Goal: Transaction & Acquisition: Purchase product/service

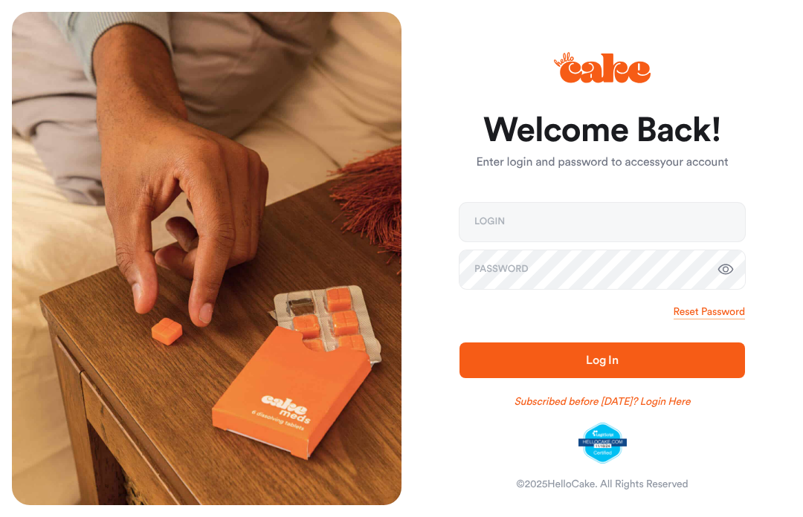
click at [614, 62] on icon at bounding box center [602, 68] width 97 height 52
click at [619, 71] on icon at bounding box center [605, 69] width 91 height 30
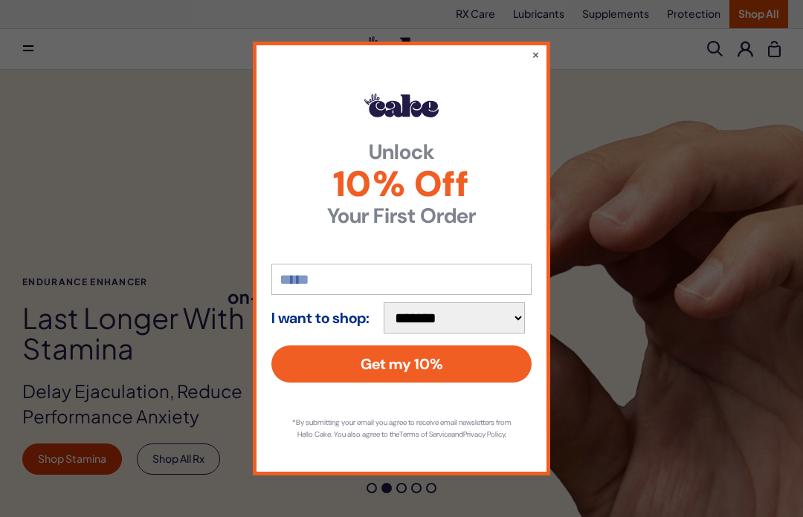
click at [536, 52] on button "×" at bounding box center [535, 54] width 8 height 15
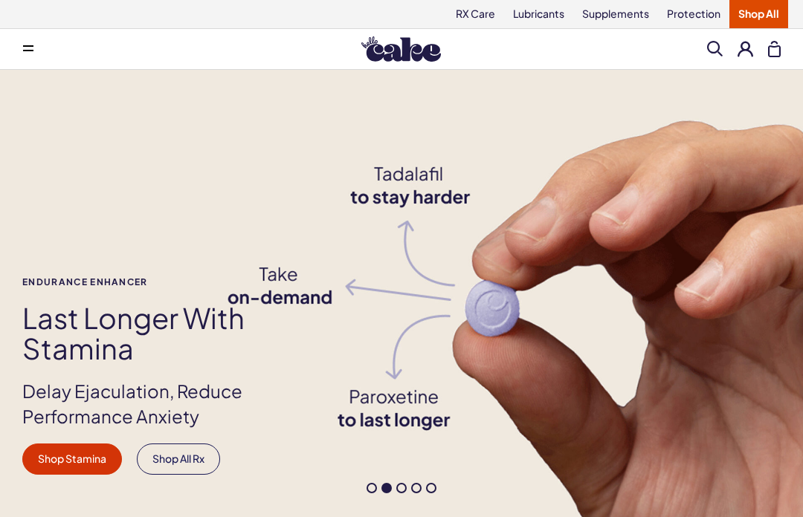
click at [757, 13] on link "Shop All" at bounding box center [758, 14] width 59 height 28
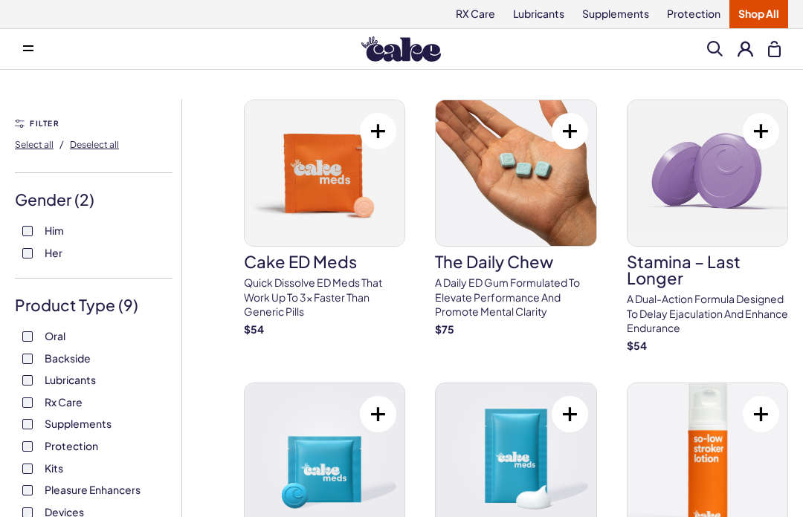
click at [748, 41] on button at bounding box center [745, 49] width 16 height 16
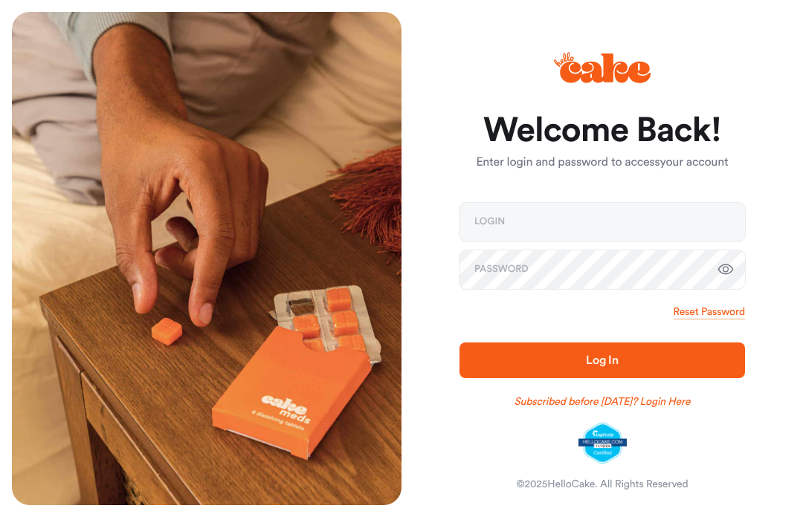
click at [605, 440] on img at bounding box center [602, 444] width 48 height 42
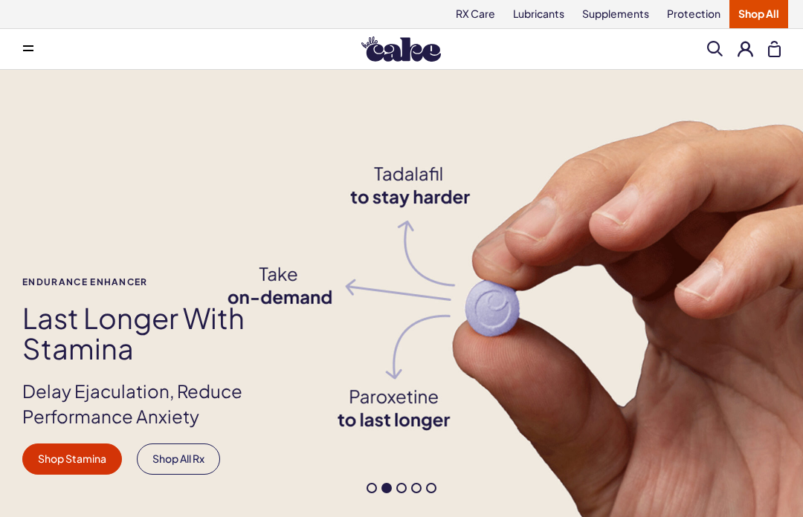
click at [716, 51] on span at bounding box center [715, 49] width 16 height 16
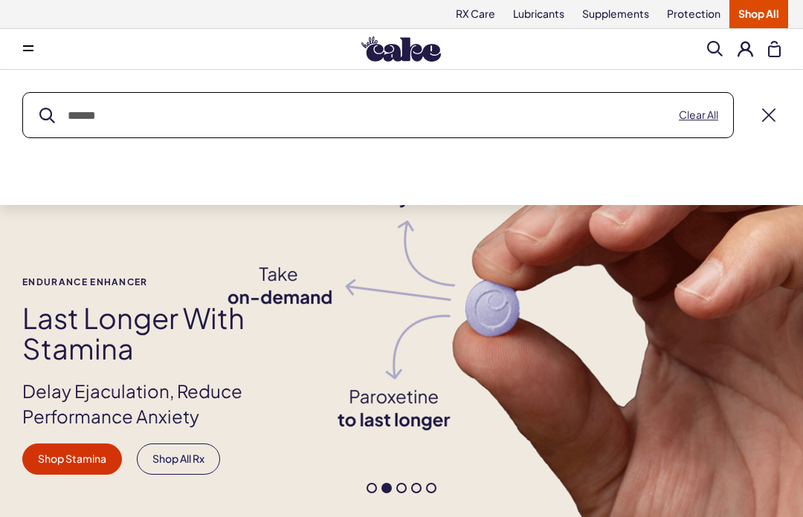
click at [86, 117] on input "text" at bounding box center [378, 115] width 710 height 45
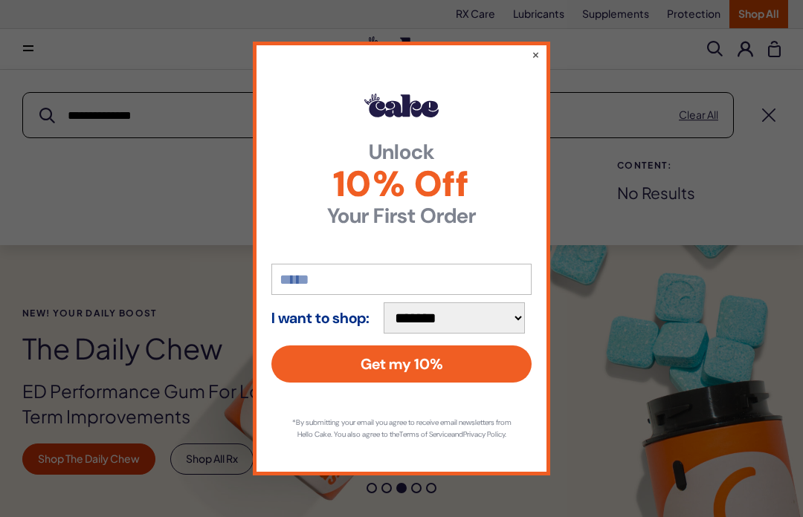
type input "**********"
click at [47, 115] on button "submit" at bounding box center [47, 116] width 16 height 16
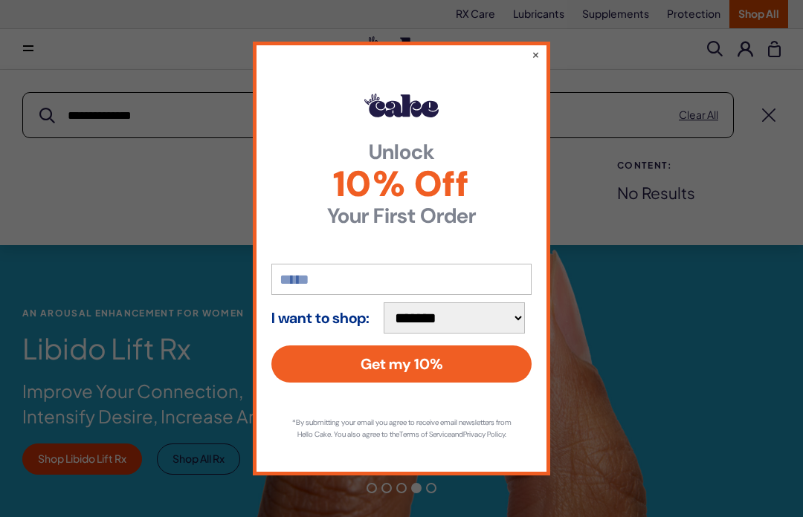
click at [537, 47] on button "×" at bounding box center [535, 54] width 8 height 15
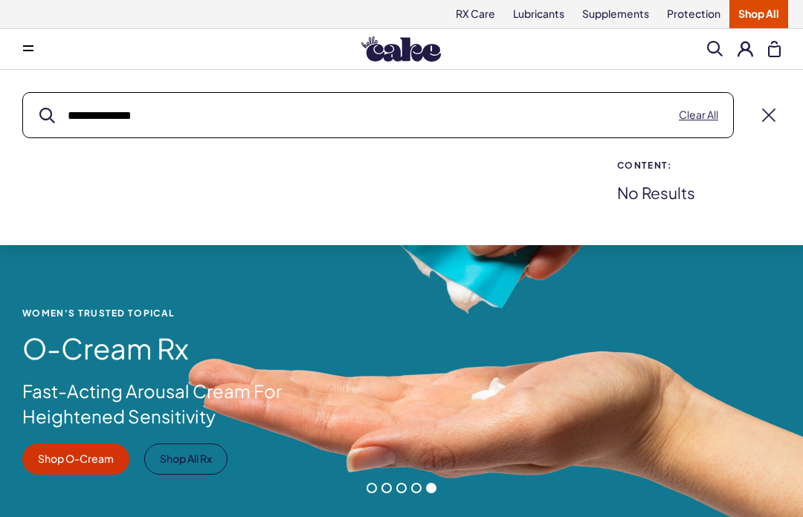
click at [776, 48] on button at bounding box center [774, 49] width 13 height 16
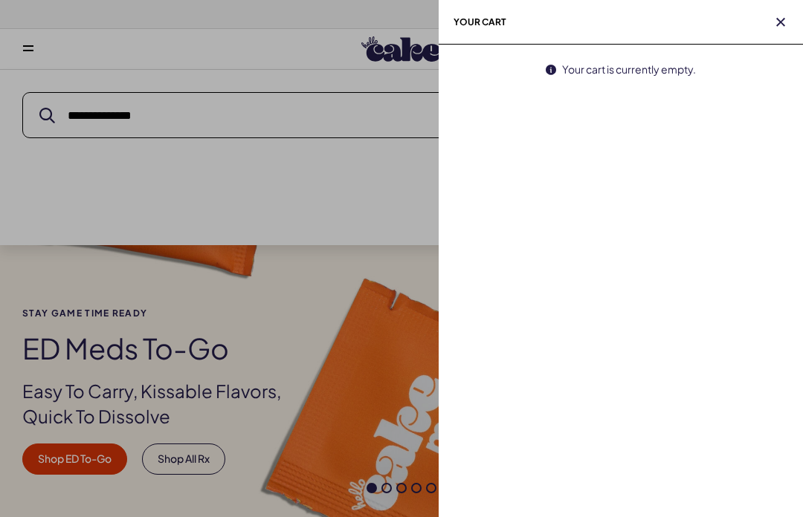
click at [785, 19] on span "button" at bounding box center [780, 22] width 15 height 15
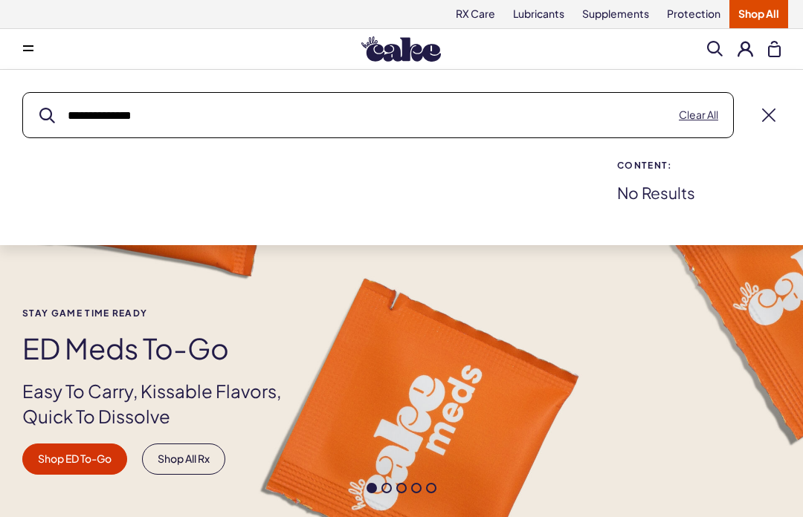
click at [473, 11] on link "RX Care" at bounding box center [475, 14] width 57 height 28
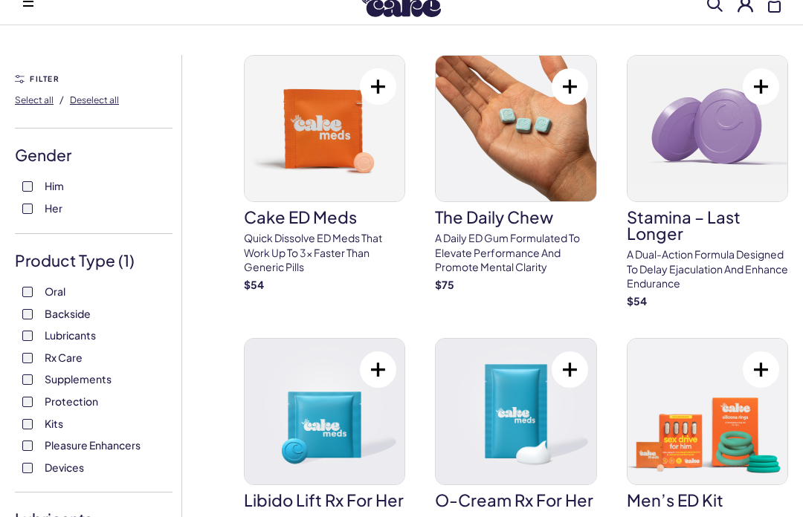
scroll to position [62, 0]
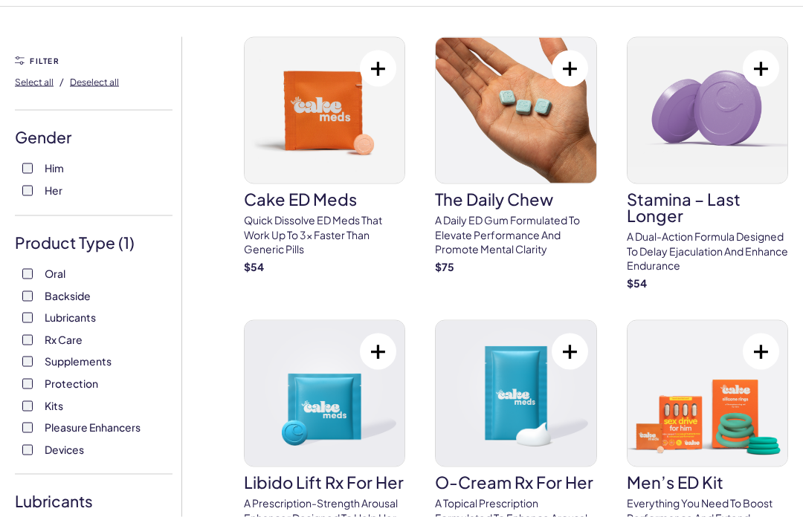
click at [39, 289] on label "Backside" at bounding box center [93, 296] width 143 height 15
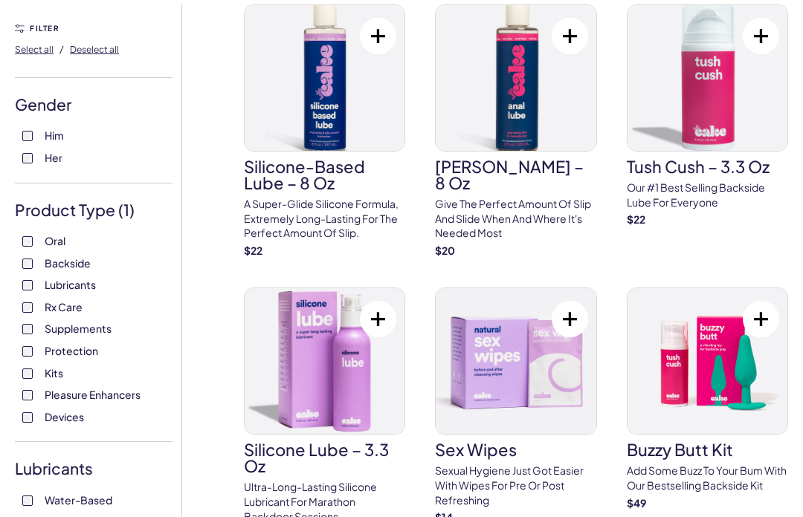
scroll to position [94, 0]
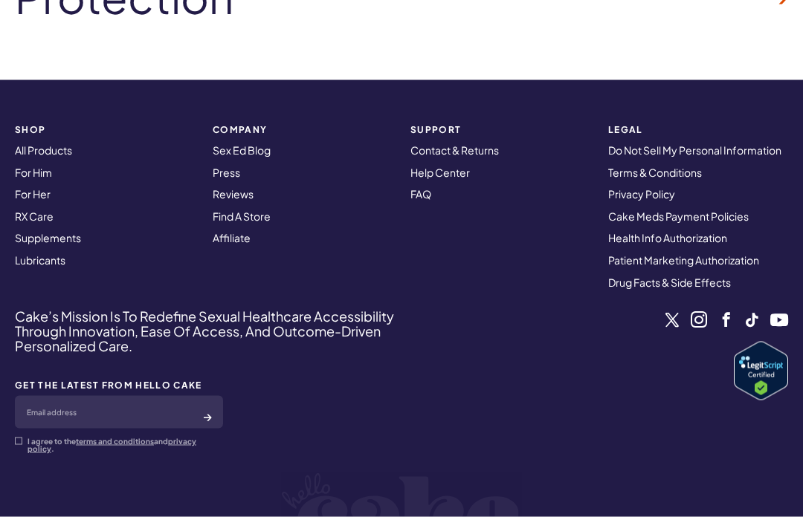
scroll to position [3723, 0]
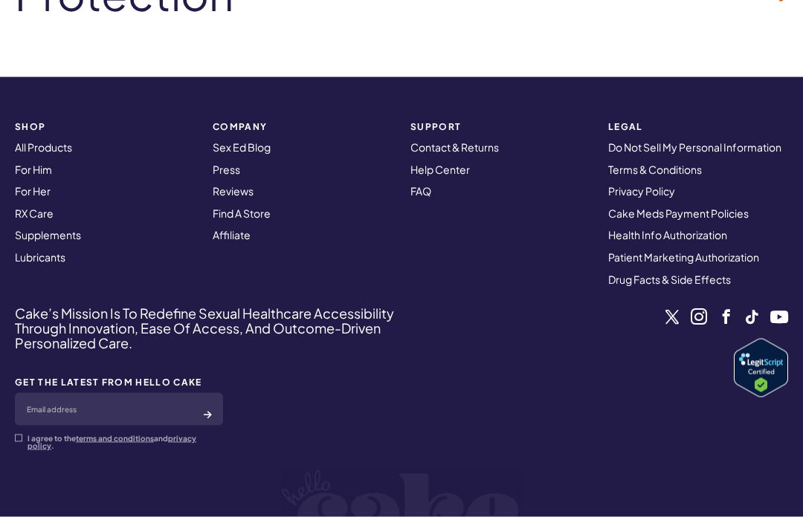
click at [483, 140] on link "Contact & Returns" at bounding box center [454, 146] width 88 height 13
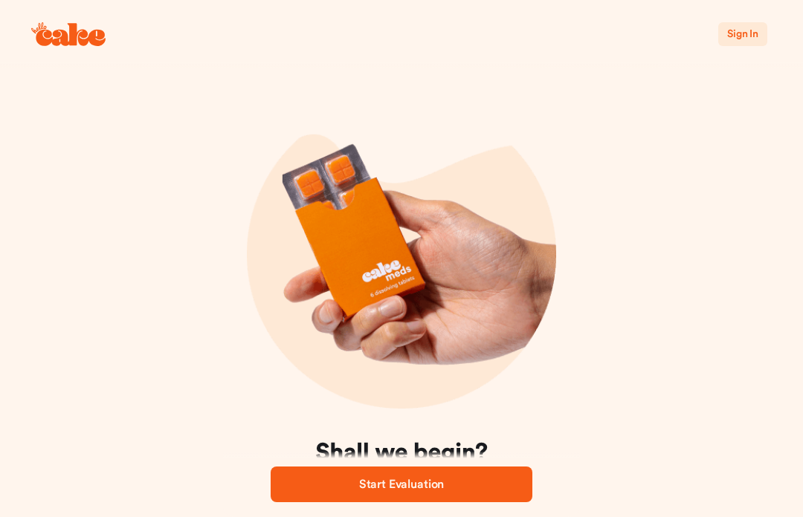
click at [745, 39] on span "Sign In" at bounding box center [742, 34] width 31 height 10
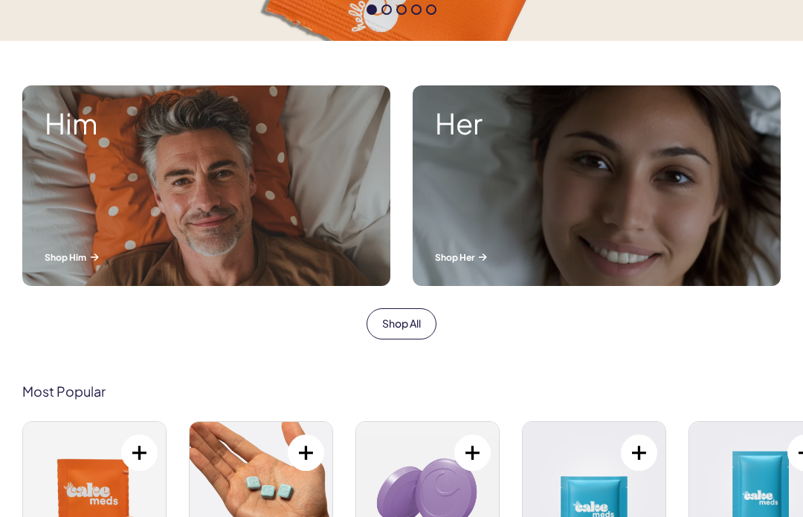
scroll to position [478, 0]
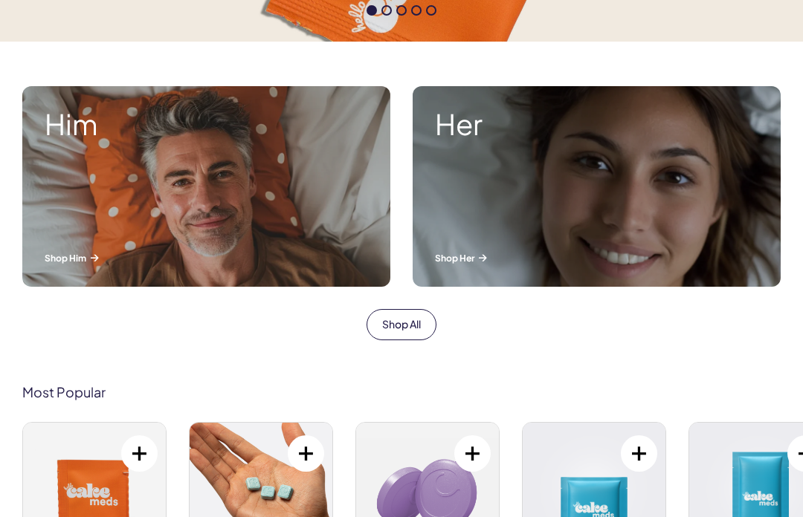
click at [320, 224] on div "Him Shop Him" at bounding box center [206, 186] width 368 height 201
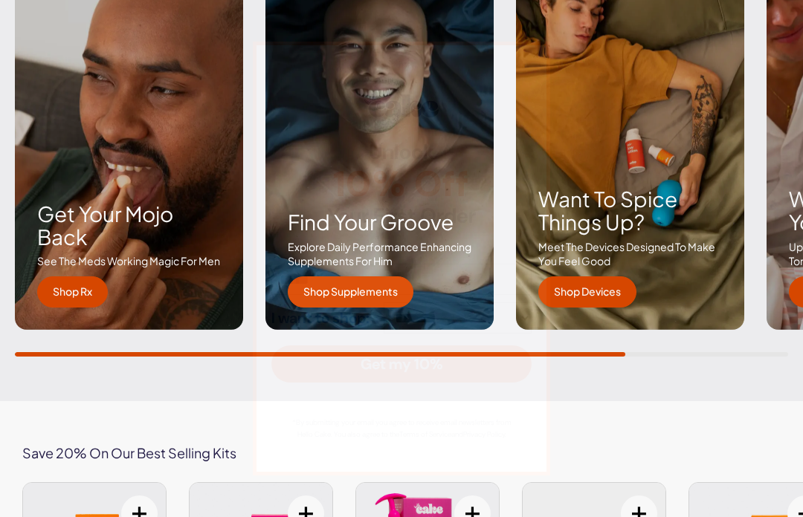
scroll to position [2253, 0]
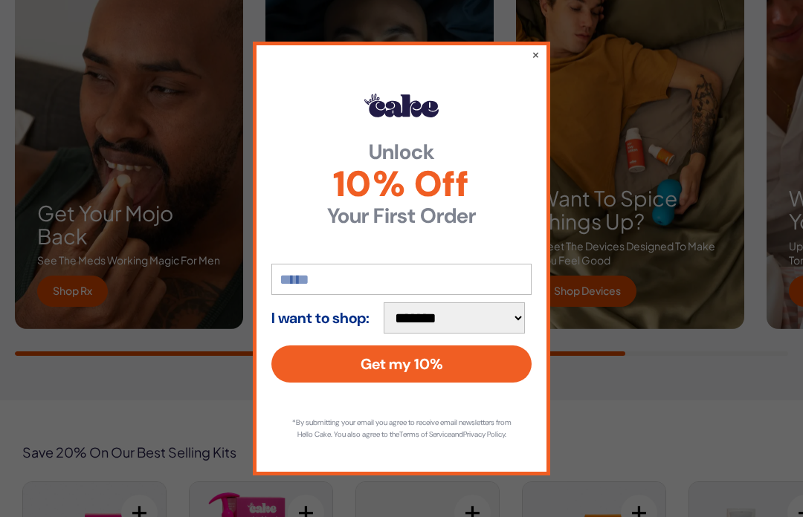
click at [540, 62] on button "×" at bounding box center [535, 54] width 8 height 15
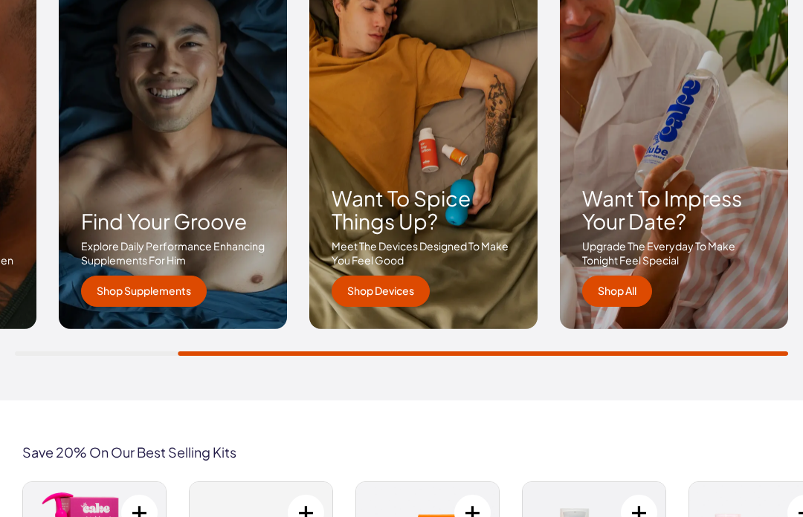
click at [404, 285] on link "Shop Devices" at bounding box center [380, 291] width 98 height 31
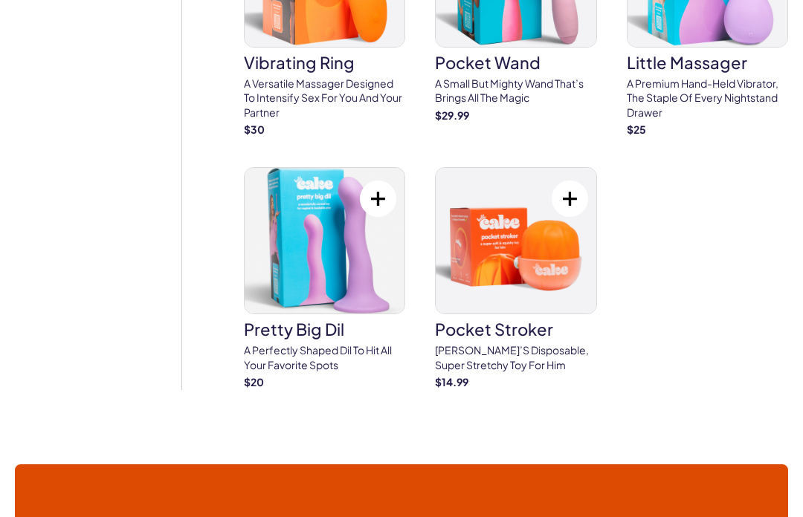
scroll to position [1535, 0]
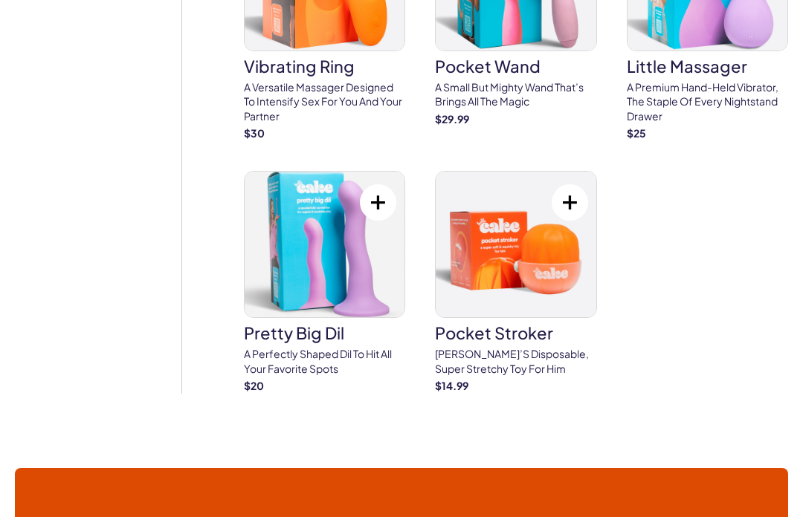
click at [502, 245] on img at bounding box center [516, 245] width 160 height 146
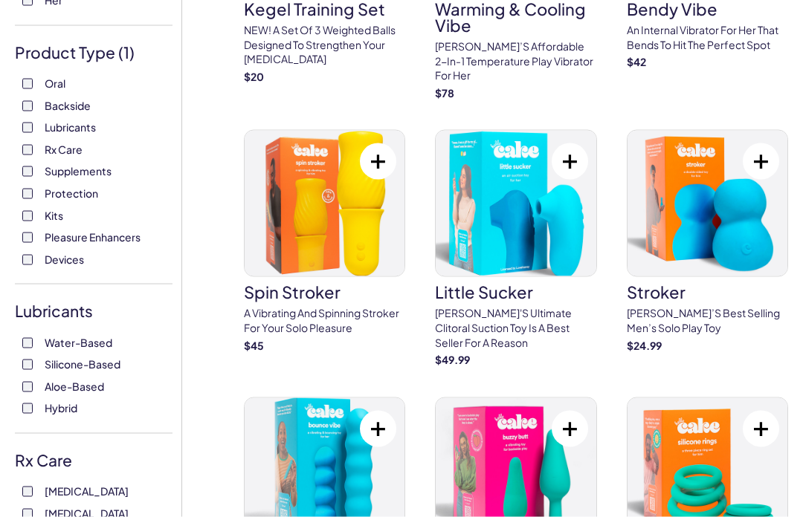
scroll to position [250, 0]
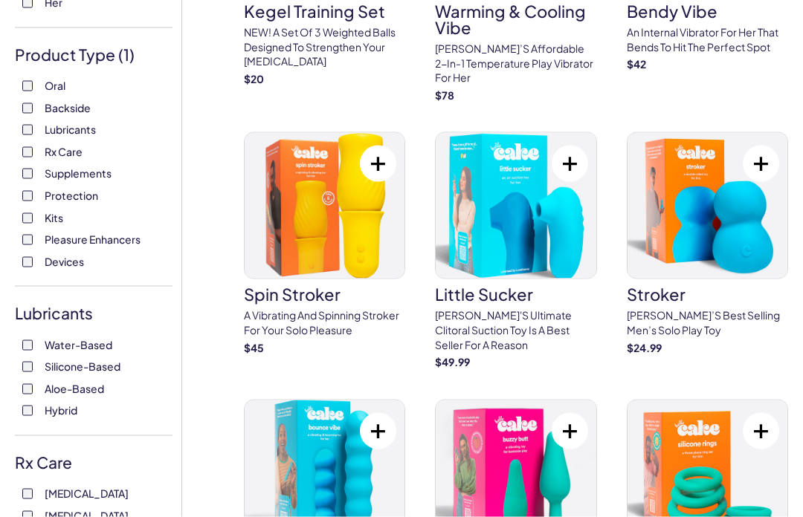
click at [713, 239] on img at bounding box center [707, 206] width 160 height 146
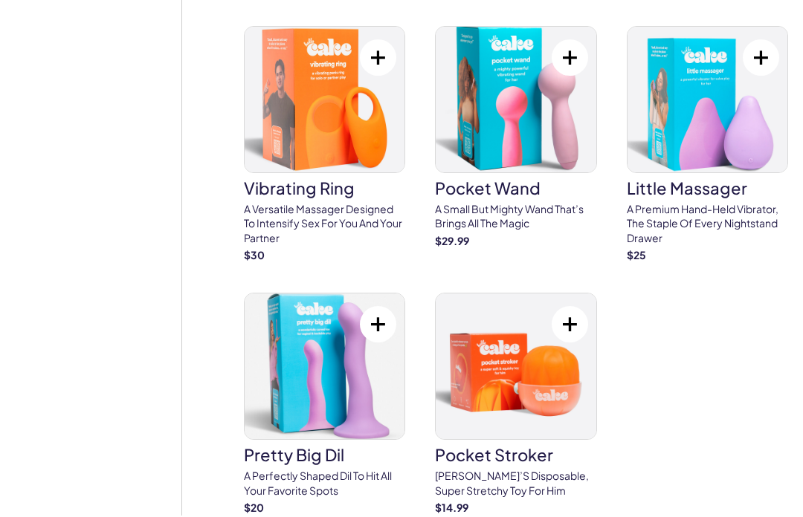
scroll to position [1418, 0]
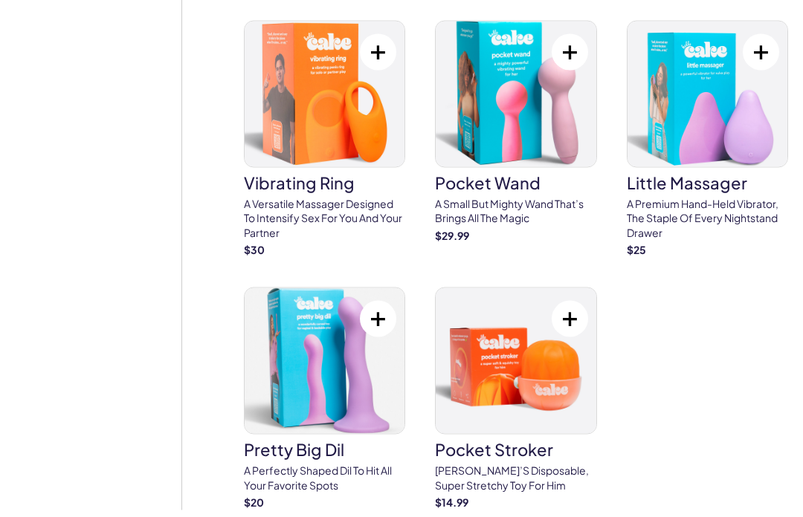
click at [511, 352] on img at bounding box center [516, 361] width 160 height 146
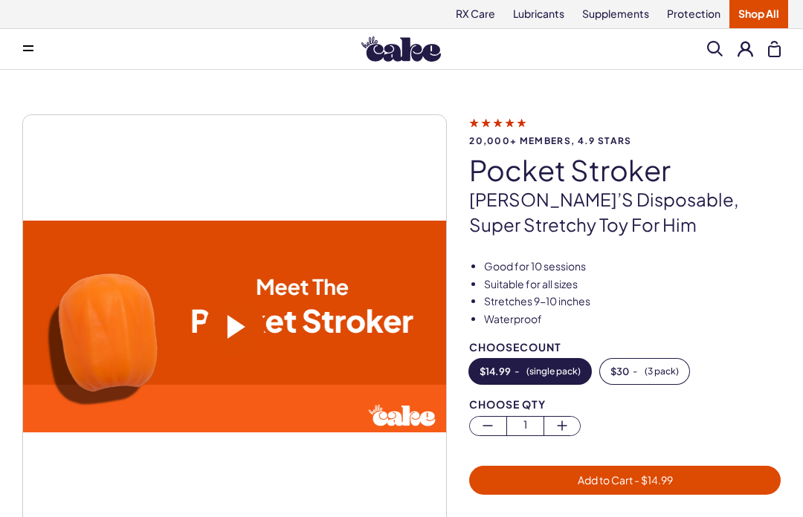
click at [224, 322] on span at bounding box center [234, 326] width 59 height 59
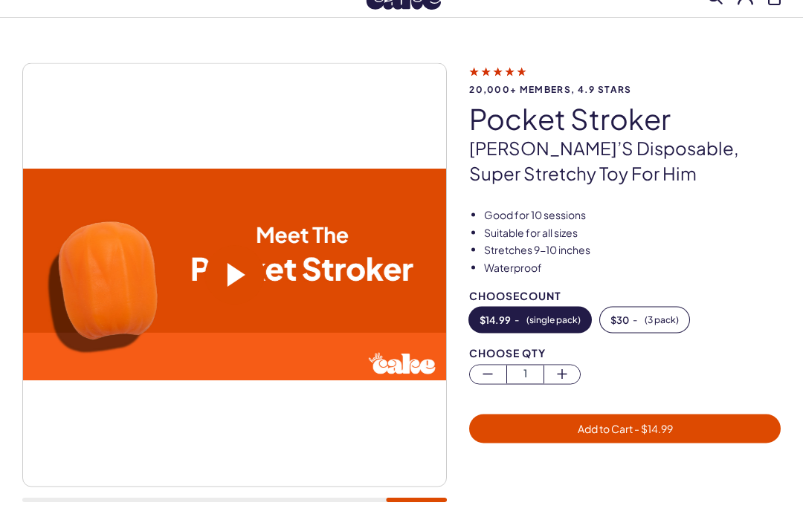
scroll to position [49, 0]
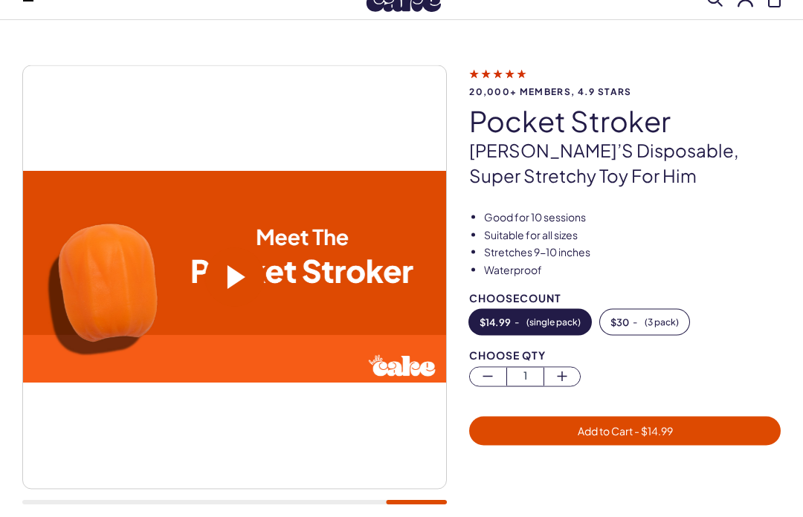
click at [699, 425] on span "Add to Cart - $ 14.99" at bounding box center [625, 431] width 294 height 17
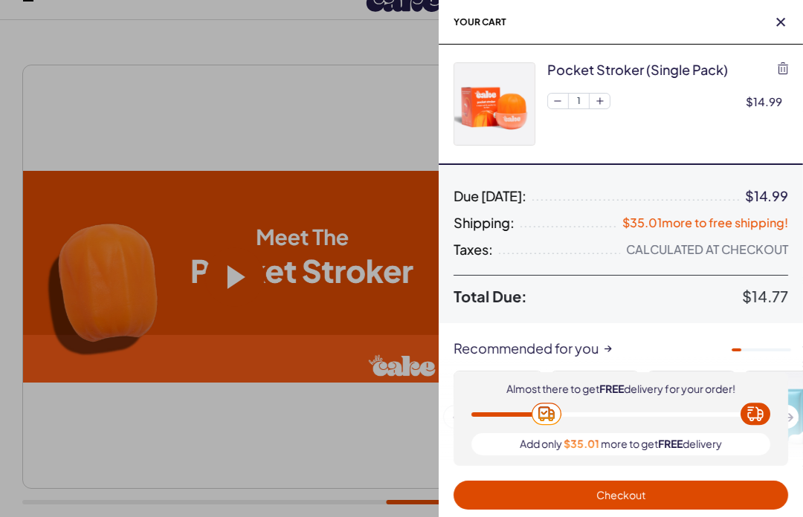
scroll to position [0, 0]
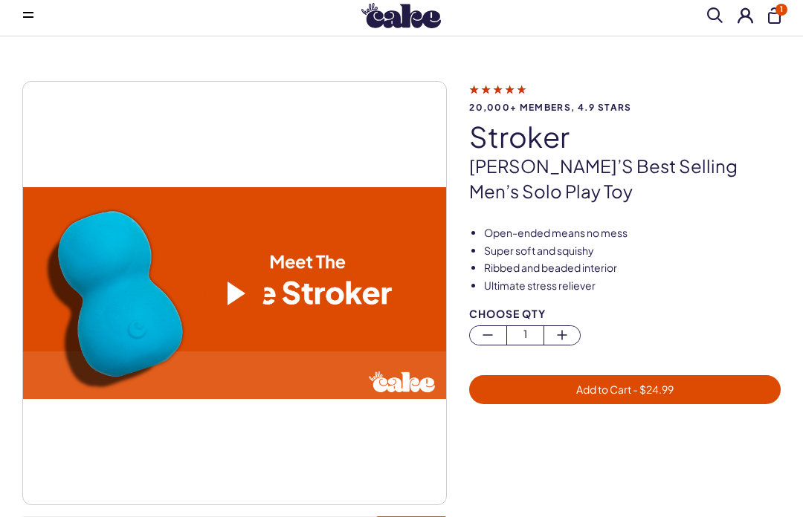
scroll to position [32, 0]
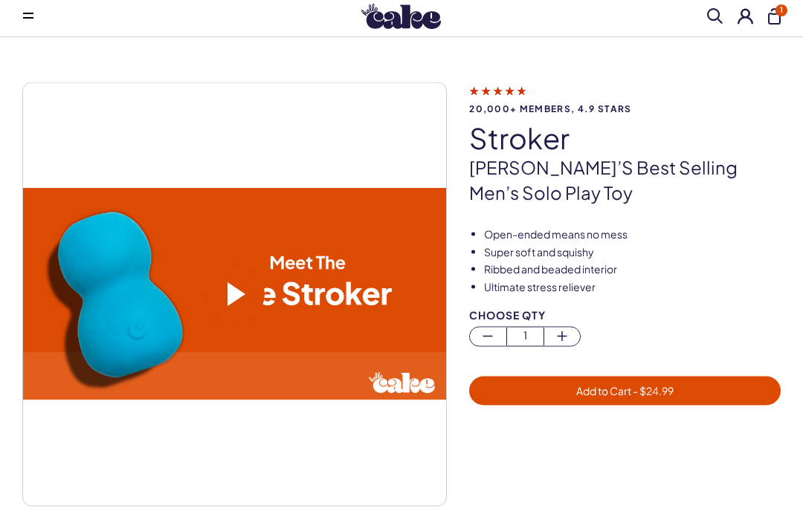
click at [225, 288] on span at bounding box center [234, 294] width 59 height 59
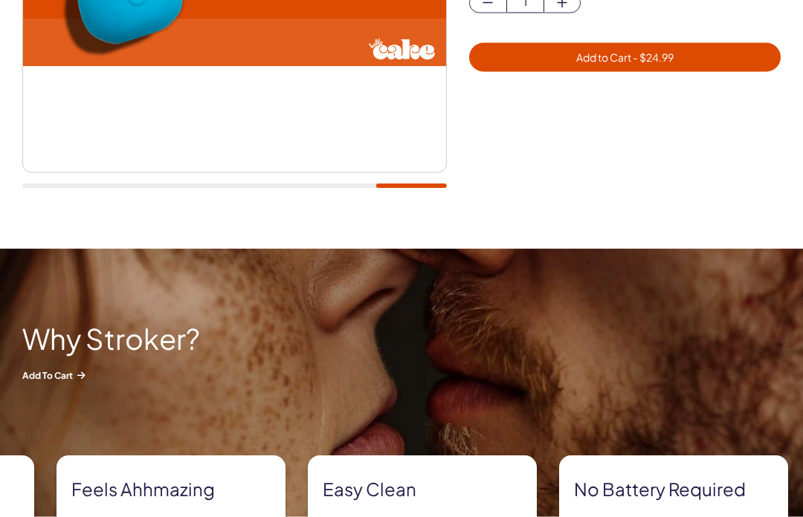
scroll to position [369, 0]
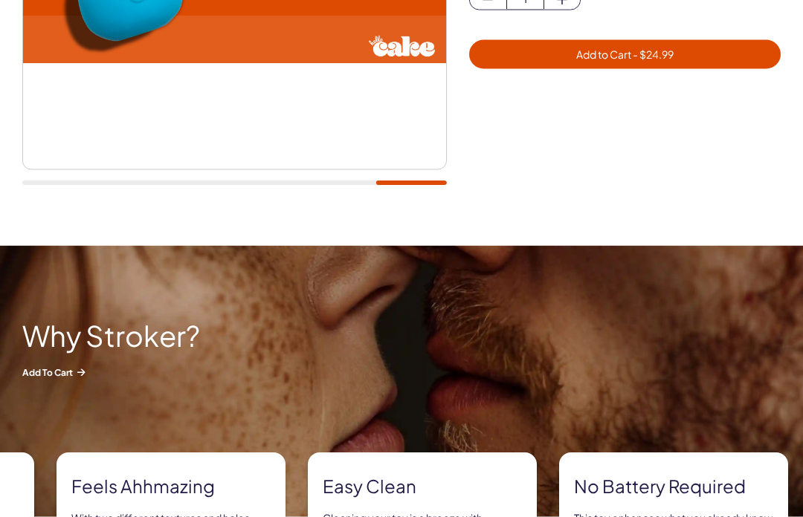
click at [83, 332] on h2 "Why Stroker?" at bounding box center [111, 335] width 178 height 31
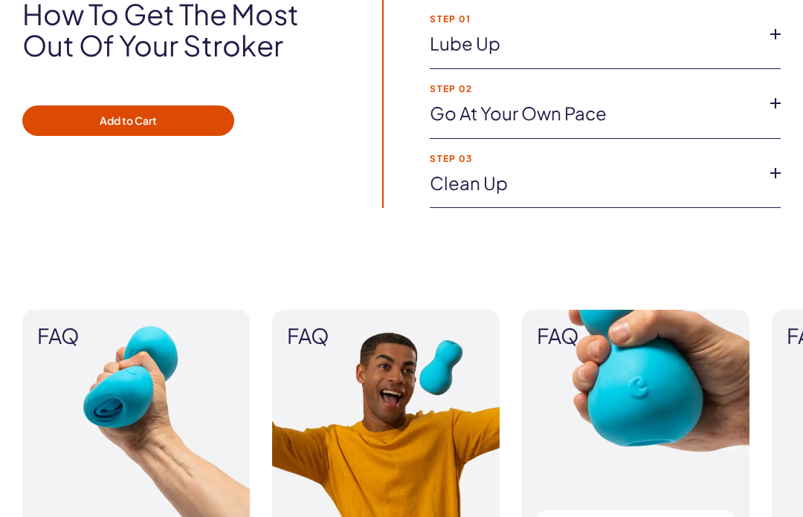
scroll to position [1065, 0]
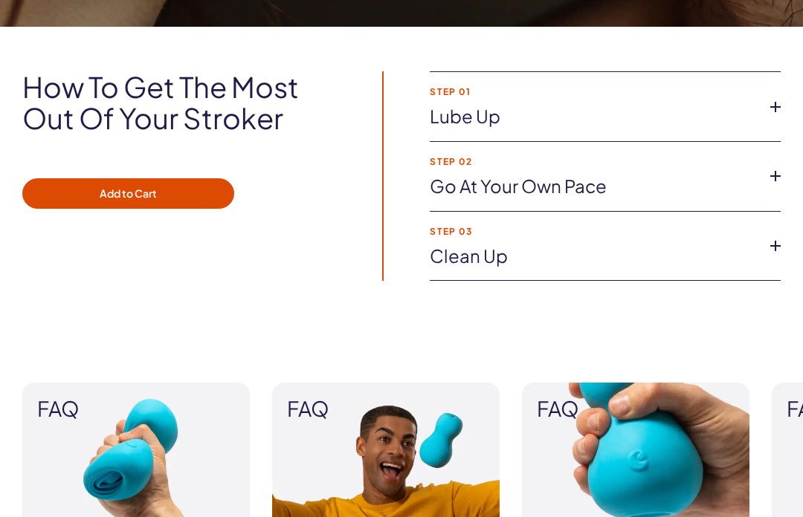
click at [780, 235] on icon at bounding box center [775, 246] width 22 height 22
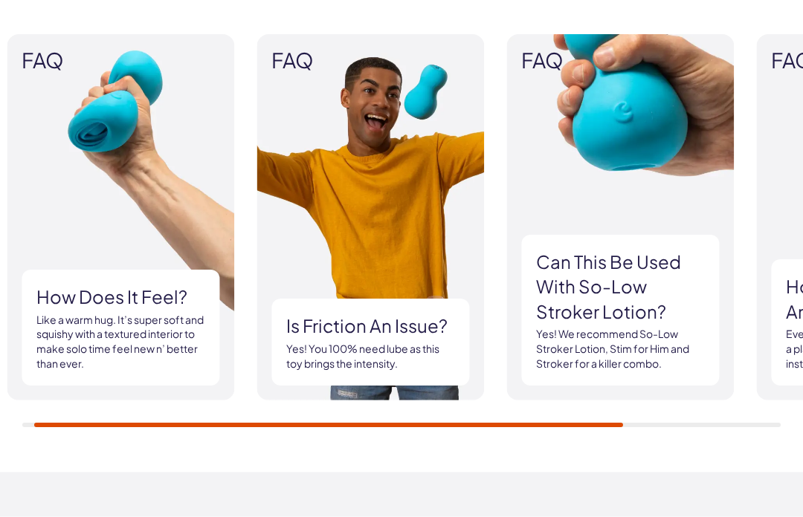
scroll to position [1465, 0]
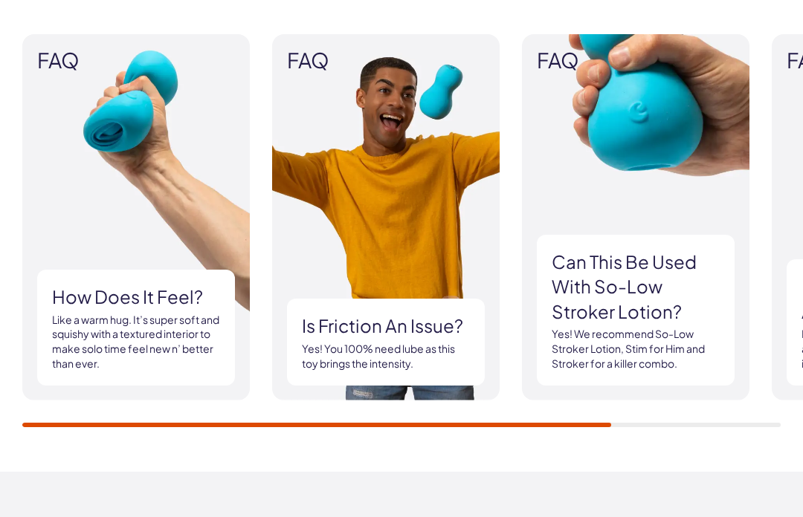
click at [485, 307] on div "Is friction an issue? Yes! You 100% need lube as this toy brings the intensity." at bounding box center [386, 342] width 198 height 87
click at [89, 327] on p "Like a warm hug. It’s super soft and squishy with a textured interior to make s…" at bounding box center [136, 342] width 168 height 58
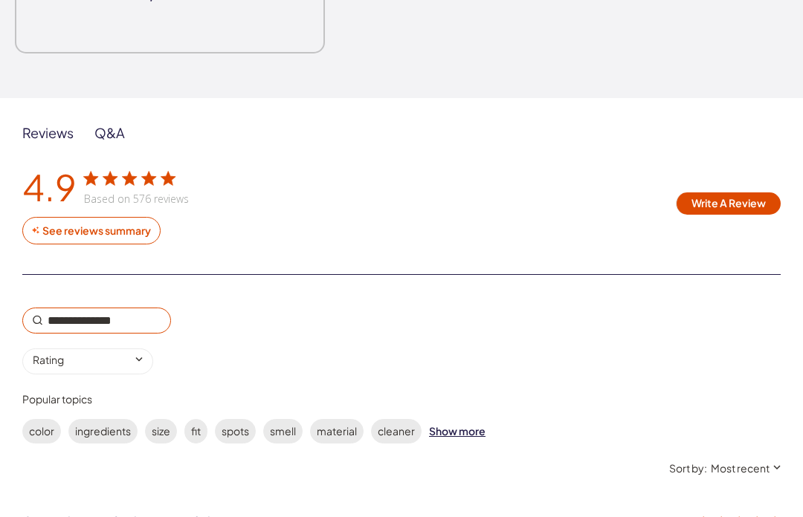
scroll to position [2345, 0]
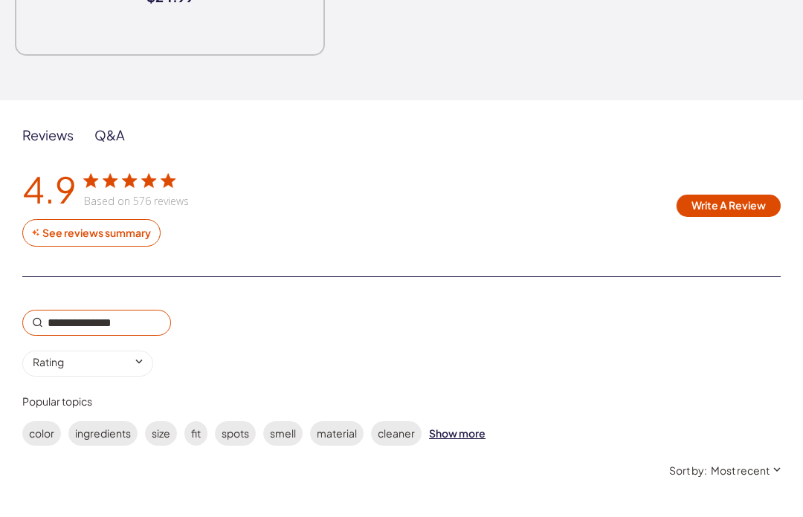
click at [144, 357] on input "0 star rating Rating" at bounding box center [87, 364] width 131 height 26
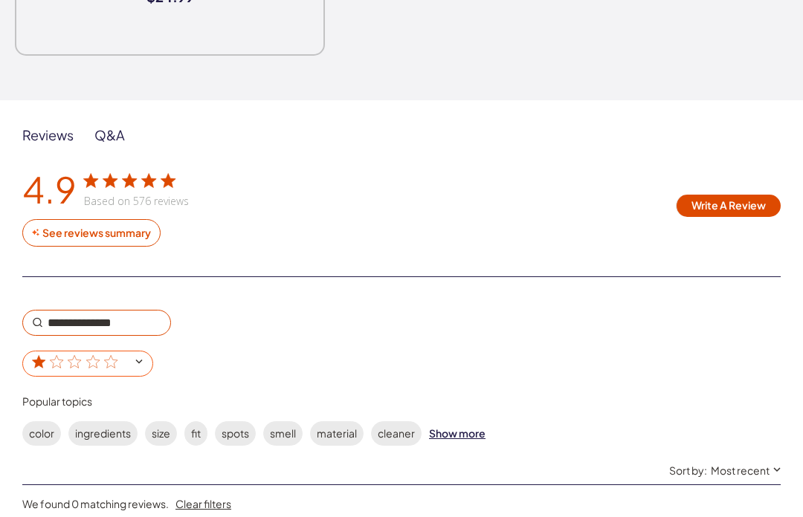
click at [149, 356] on input "1 star rating" at bounding box center [87, 364] width 131 height 26
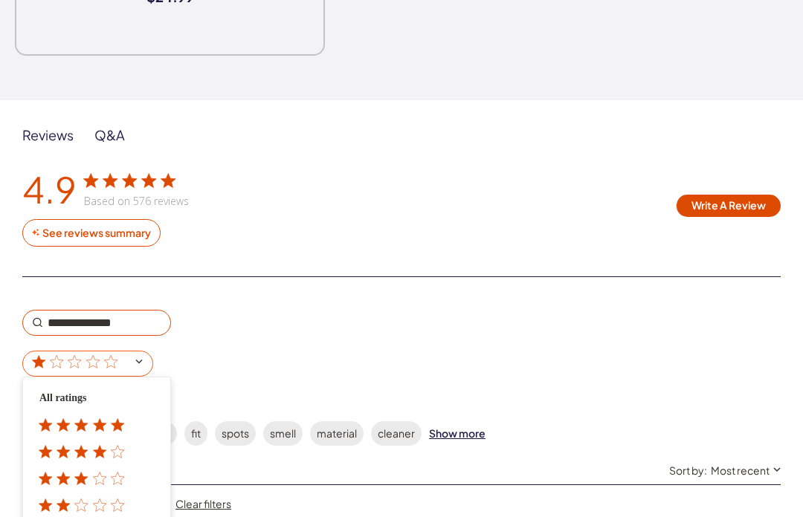
click at [114, 471] on icon "customer reviews" at bounding box center [117, 478] width 14 height 14
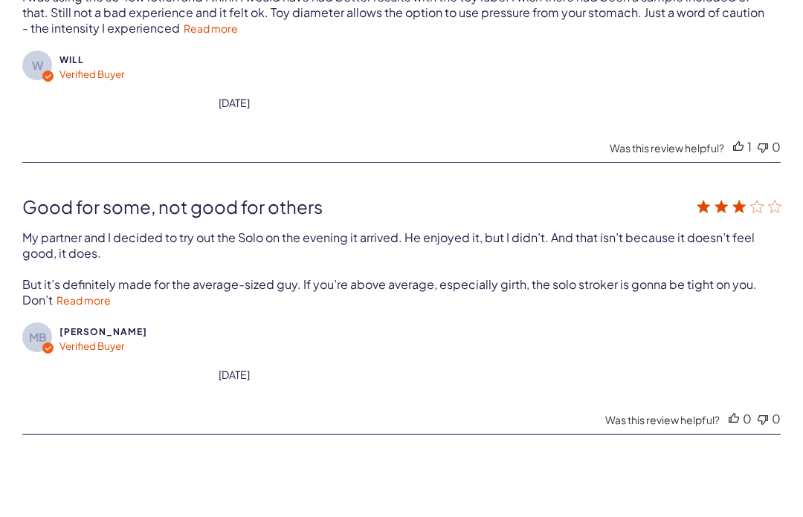
scroll to position [3267, 0]
click at [82, 301] on link "Read more" at bounding box center [83, 299] width 54 height 13
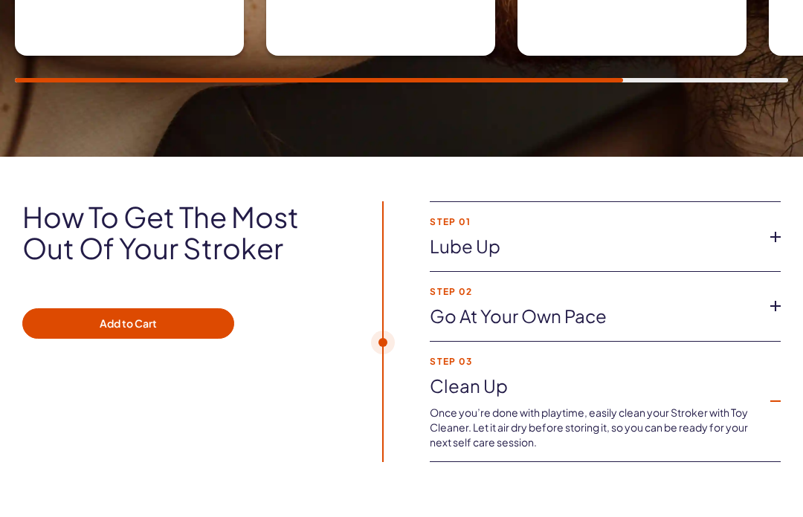
scroll to position [934, 0]
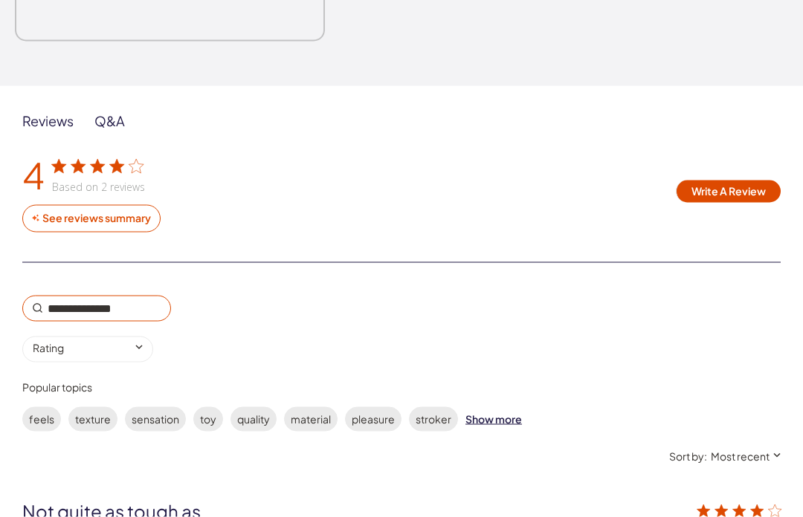
scroll to position [2369, 0]
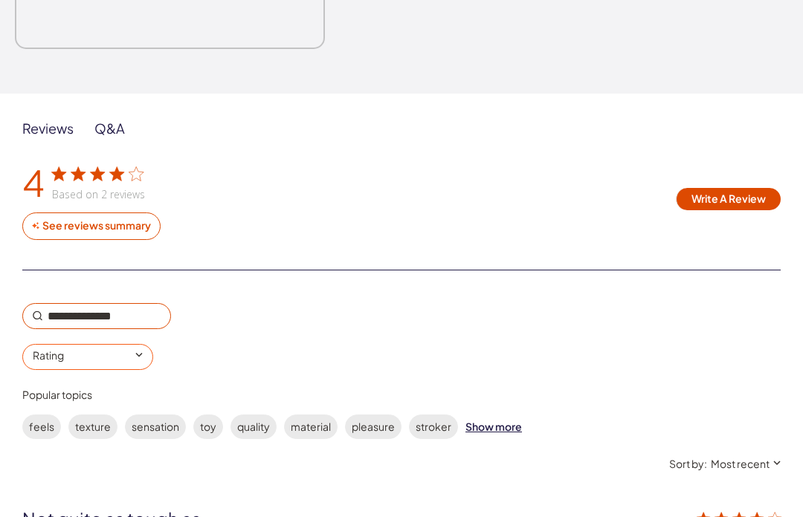
click at [146, 352] on input "0 star rating Rating" at bounding box center [87, 357] width 131 height 26
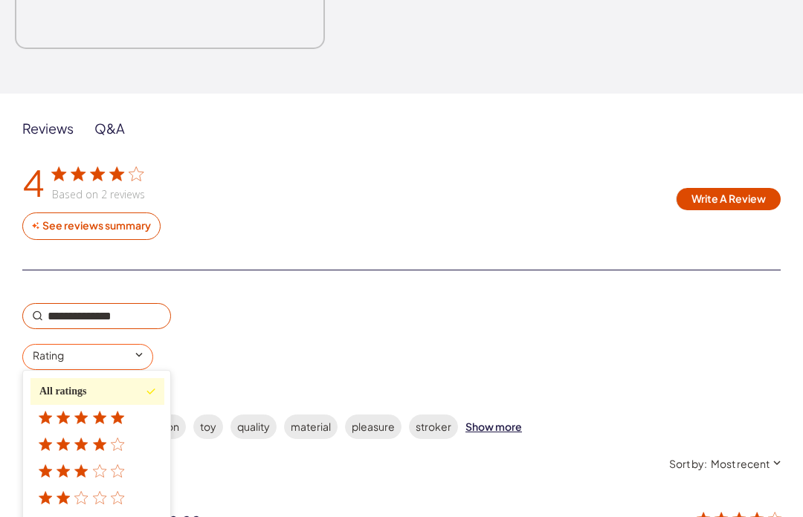
click at [106, 517] on div "1 star rating" at bounding box center [84, 525] width 90 height 12
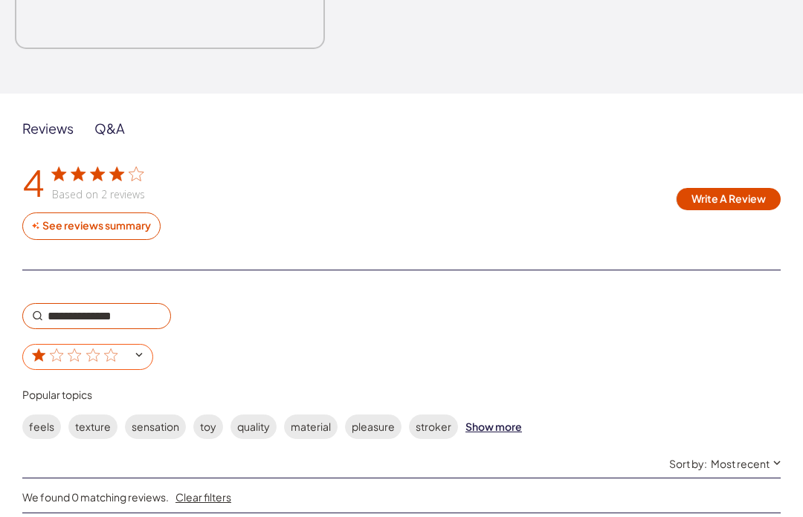
click at [153, 349] on input "1 star rating" at bounding box center [87, 357] width 131 height 26
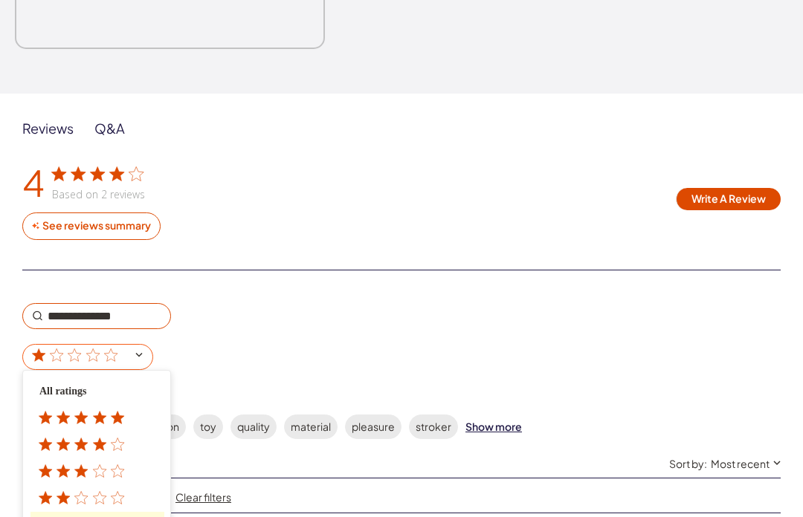
click at [109, 492] on div "2 star rating" at bounding box center [84, 498] width 90 height 12
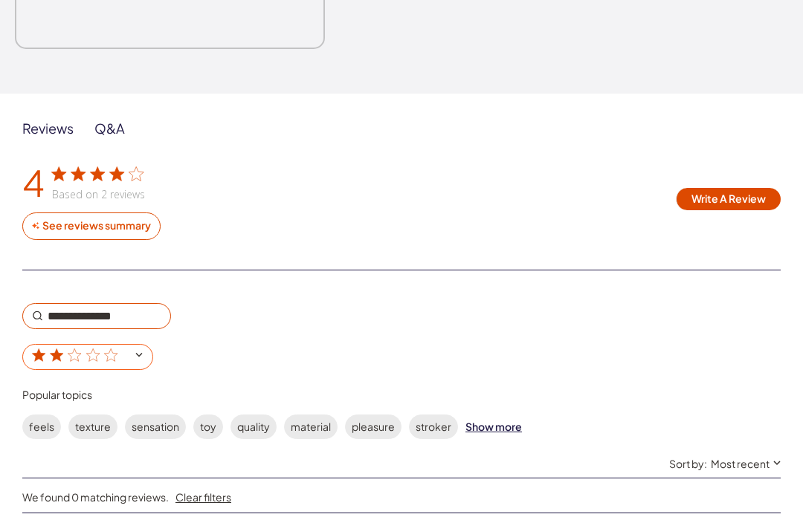
click at [147, 350] on input "2 star rating" at bounding box center [87, 357] width 131 height 26
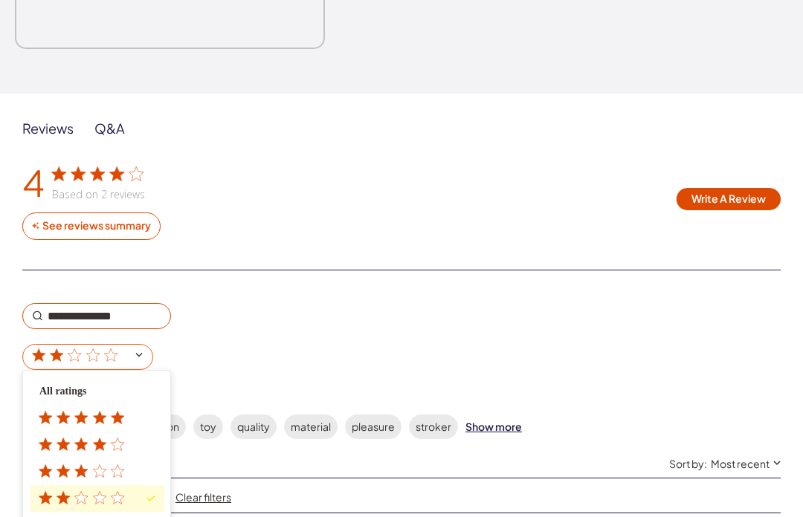
click at [117, 464] on icon "customer reviews" at bounding box center [117, 471] width 14 height 14
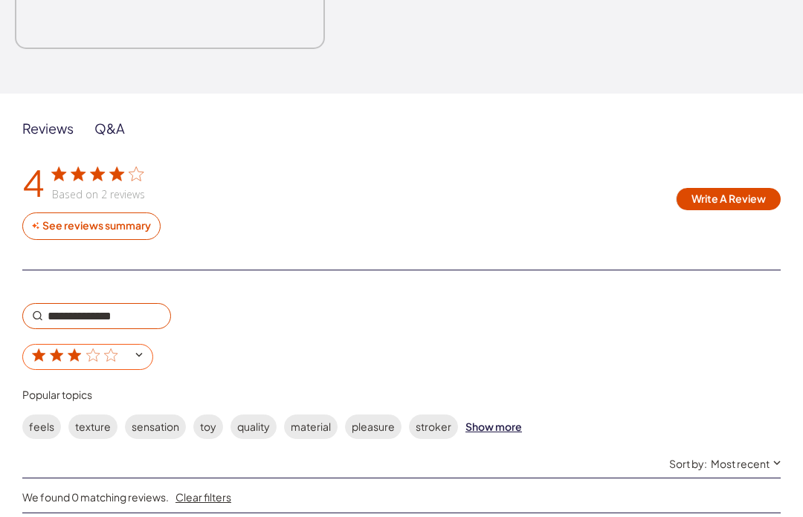
click at [149, 349] on input "3 star rating" at bounding box center [87, 357] width 131 height 26
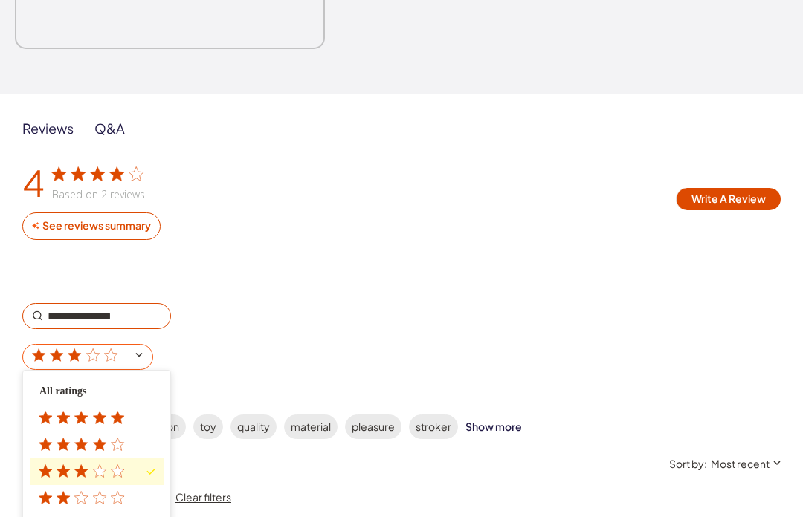
click at [110, 438] on div "4 star rating" at bounding box center [84, 444] width 90 height 12
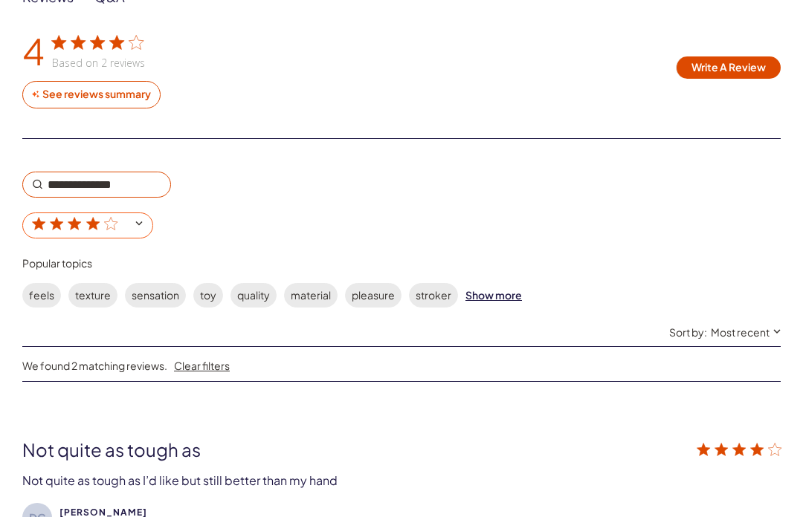
scroll to position [2493, 0]
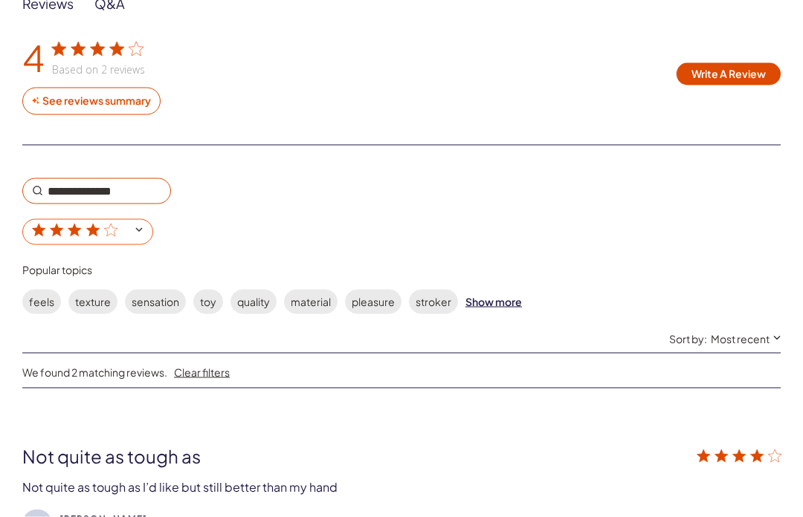
click at [153, 232] on input "4 star rating" at bounding box center [87, 232] width 131 height 26
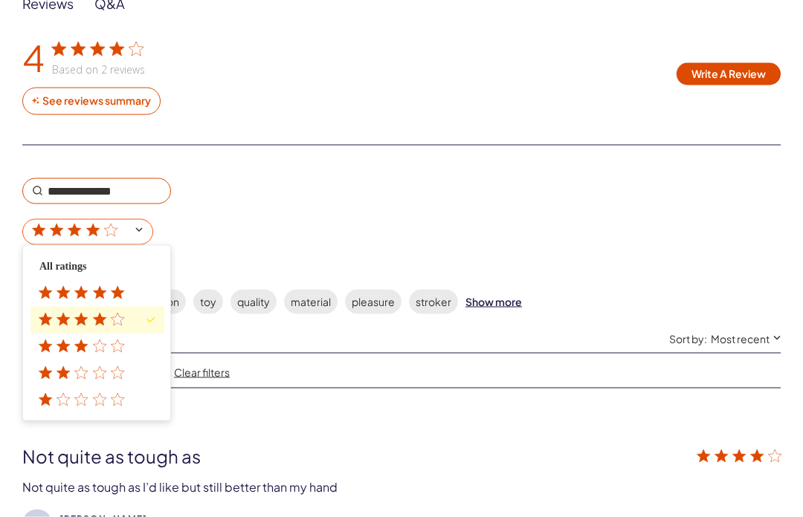
scroll to position [2494, 0]
click at [109, 286] on div "5 star rating" at bounding box center [84, 292] width 90 height 12
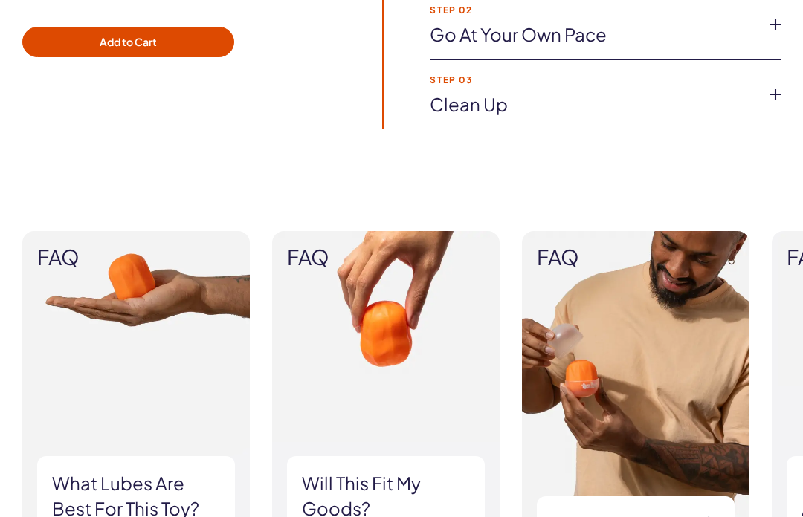
scroll to position [1246, 0]
